Goal: Information Seeking & Learning: Learn about a topic

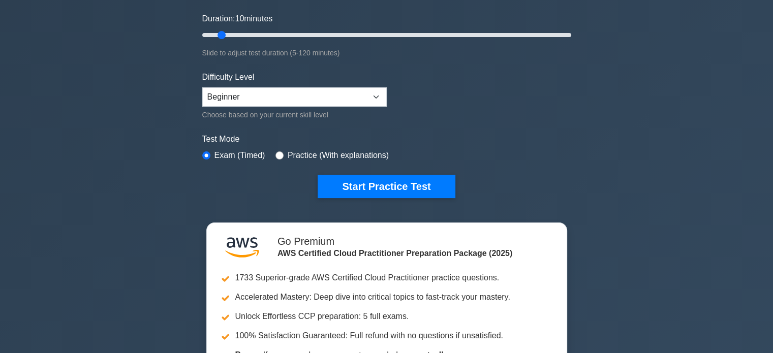
scroll to position [184, 0]
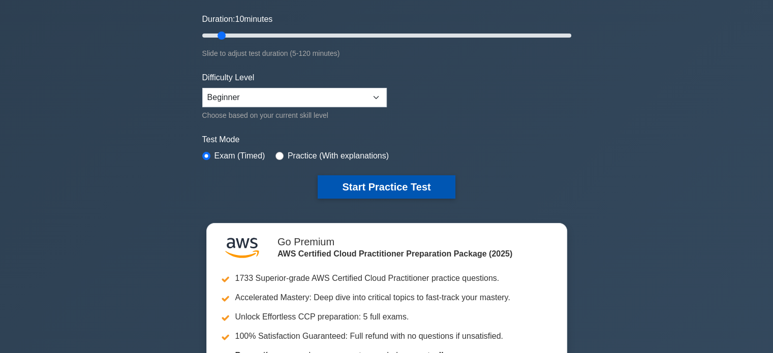
click at [378, 187] on button "Start Practice Test" at bounding box center [386, 186] width 137 height 23
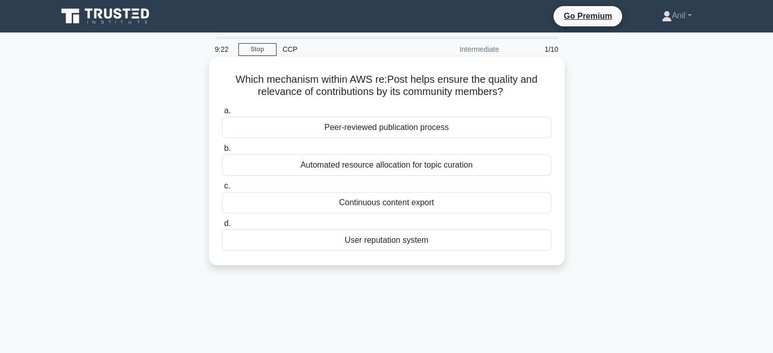
click at [387, 245] on div "User reputation system" at bounding box center [386, 240] width 329 height 21
click at [222, 227] on input "d. User reputation system" at bounding box center [222, 224] width 0 height 7
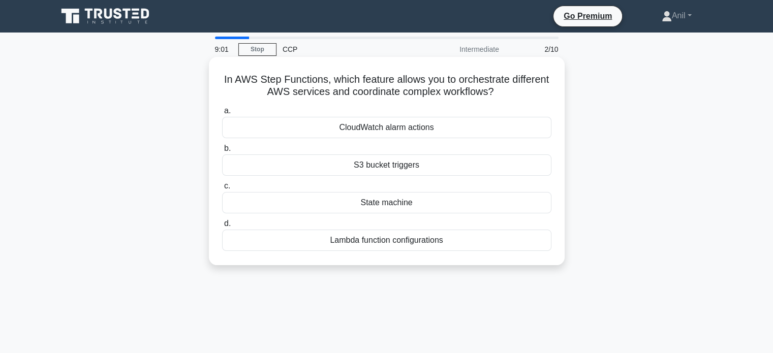
click at [351, 241] on div "Lambda function configurations" at bounding box center [386, 240] width 329 height 21
click at [222, 227] on input "d. Lambda function configurations" at bounding box center [222, 224] width 0 height 7
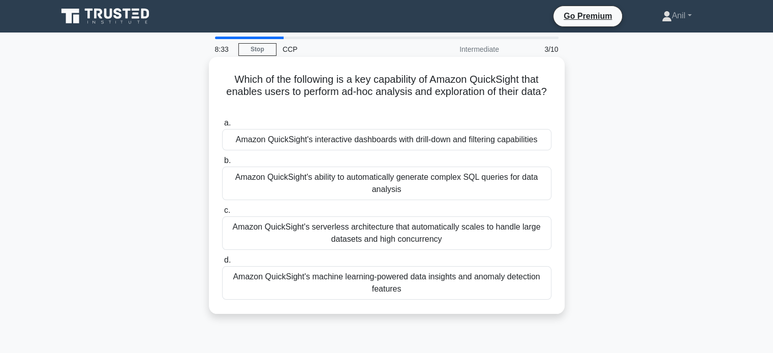
click at [388, 145] on div "Amazon QuickSight's interactive dashboards with drill-down and filtering capabi…" at bounding box center [386, 139] width 329 height 21
click at [222, 127] on input "a. Amazon QuickSight's interactive dashboards with drill-down and filtering cap…" at bounding box center [222, 123] width 0 height 7
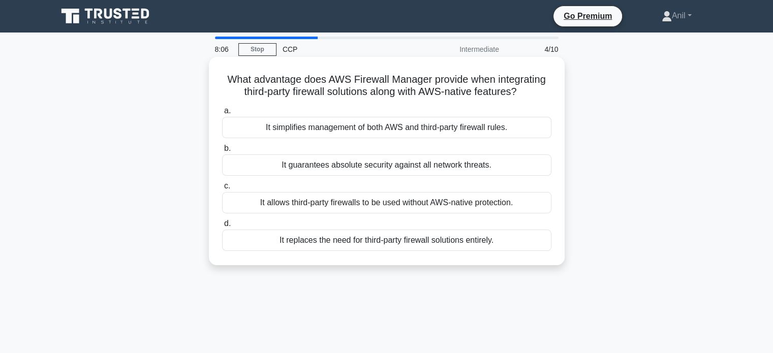
click at [344, 122] on div "It simplifies management of both AWS and third-party firewall rules." at bounding box center [386, 127] width 329 height 21
click at [222, 114] on input "a. It simplifies management of both AWS and third-party firewall rules." at bounding box center [222, 111] width 0 height 7
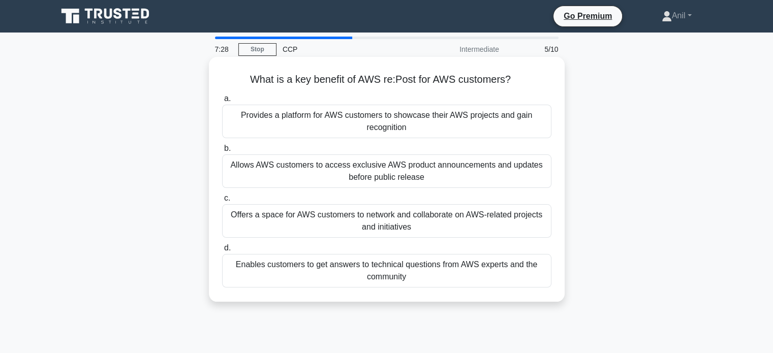
click at [300, 219] on div "Offers a space for AWS customers to network and collaborate on AWS-related proj…" at bounding box center [386, 221] width 329 height 34
click at [222, 202] on input "c. Offers a space for AWS customers to network and collaborate on AWS-related p…" at bounding box center [222, 198] width 0 height 7
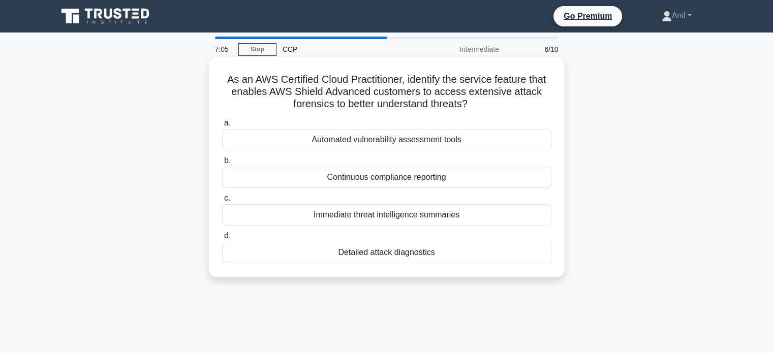
click at [366, 144] on div "Automated vulnerability assessment tools" at bounding box center [386, 139] width 329 height 21
click at [222, 127] on input "a. Automated vulnerability assessment tools" at bounding box center [222, 123] width 0 height 7
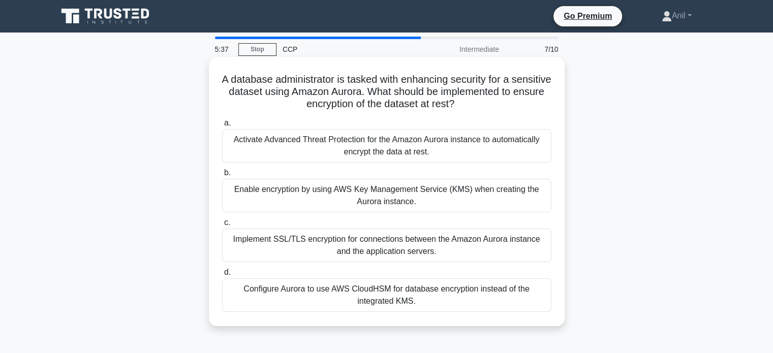
drag, startPoint x: 469, startPoint y: 109, endPoint x: 482, endPoint y: 105, distance: 14.2
click at [482, 105] on h5 "A database administrator is tasked with enhancing security for a sensitive data…" at bounding box center [386, 92] width 331 height 38
click at [466, 105] on icon ".spinner_0XTQ{transform-origin:center;animation:spinner_y6GP .75s linear infini…" at bounding box center [460, 105] width 12 height 12
click at [381, 189] on div "Enable encryption by using AWS Key Management Service (KMS) when creating the A…" at bounding box center [386, 196] width 329 height 34
click at [222, 176] on input "b. Enable encryption by using AWS Key Management Service (KMS) when creating th…" at bounding box center [222, 173] width 0 height 7
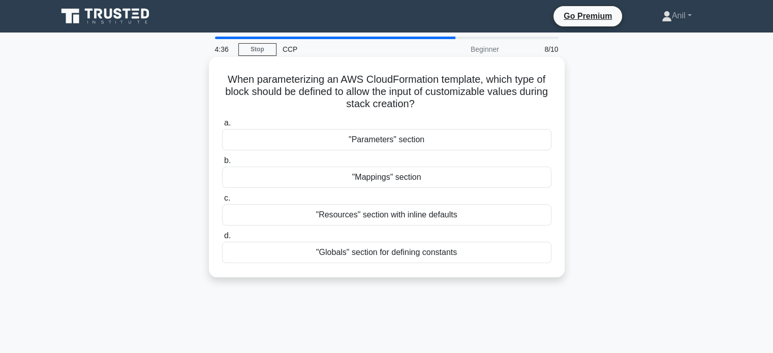
click at [317, 123] on label "a. "Parameters" section" at bounding box center [386, 134] width 329 height 34
click at [222, 123] on input "a. "Parameters" section" at bounding box center [222, 123] width 0 height 7
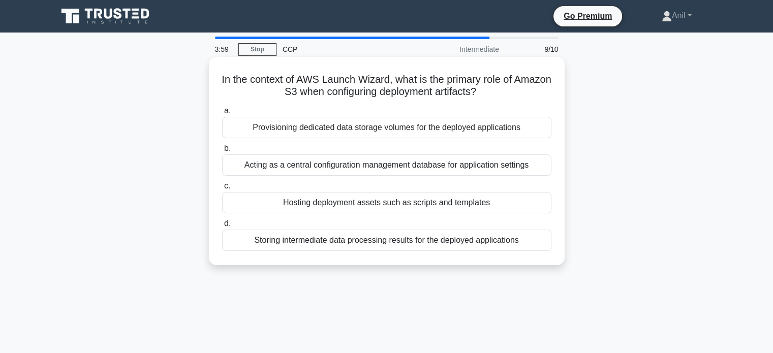
click at [347, 127] on div "Provisioning dedicated data storage volumes for the deployed applications" at bounding box center [386, 127] width 329 height 21
click at [222, 114] on input "a. Provisioning dedicated data storage volumes for the deployed applications" at bounding box center [222, 111] width 0 height 7
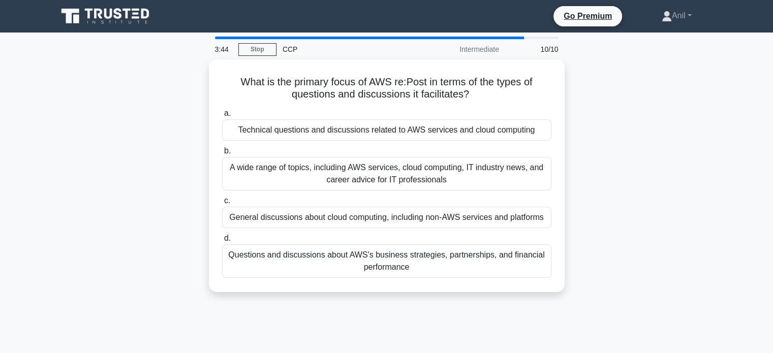
click at [347, 127] on div "Technical questions and discussions related to AWS services and cloud computing" at bounding box center [386, 129] width 329 height 21
click at [222, 117] on input "a. Technical questions and discussions related to AWS services and cloud comput…" at bounding box center [222, 113] width 0 height 7
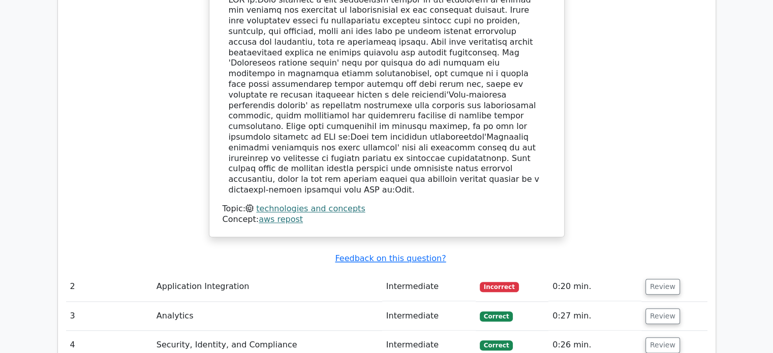
scroll to position [1100, 0]
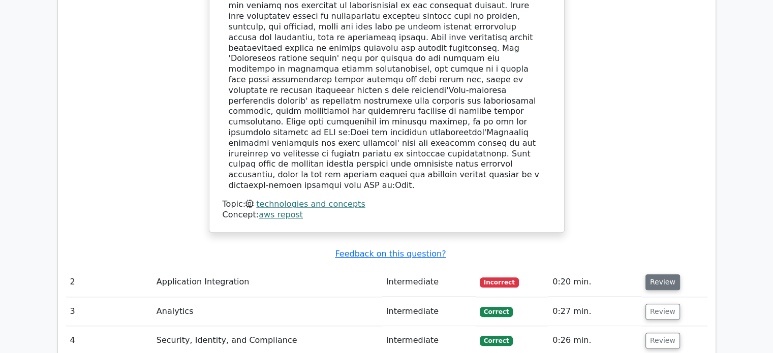
click at [668, 274] on button "Review" at bounding box center [662, 282] width 35 height 16
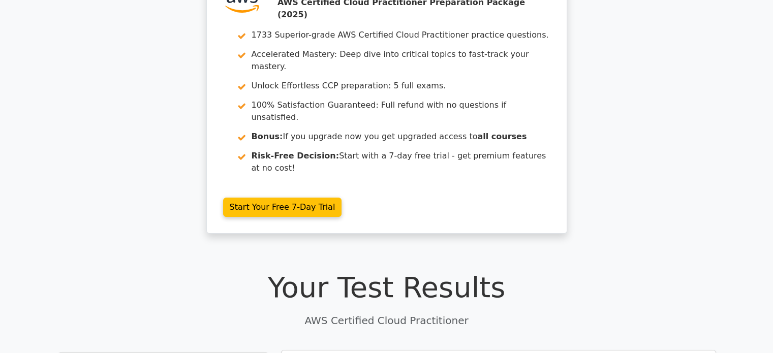
scroll to position [0, 0]
